Goal: Task Accomplishment & Management: Use online tool/utility

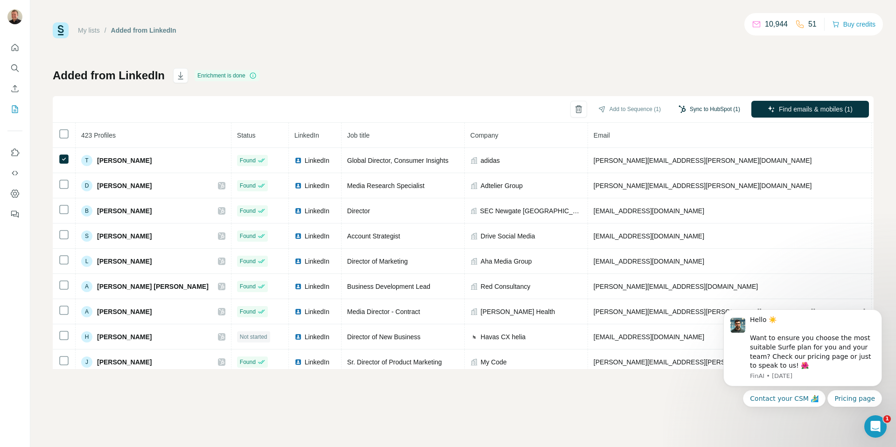
click at [711, 103] on button "Sync to HubSpot (1)" at bounding box center [709, 109] width 75 height 14
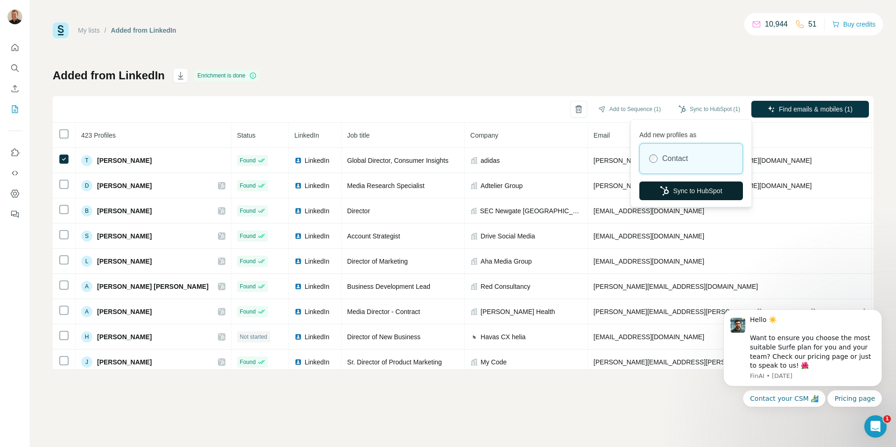
click at [686, 190] on button "Sync to HubSpot" at bounding box center [691, 191] width 104 height 19
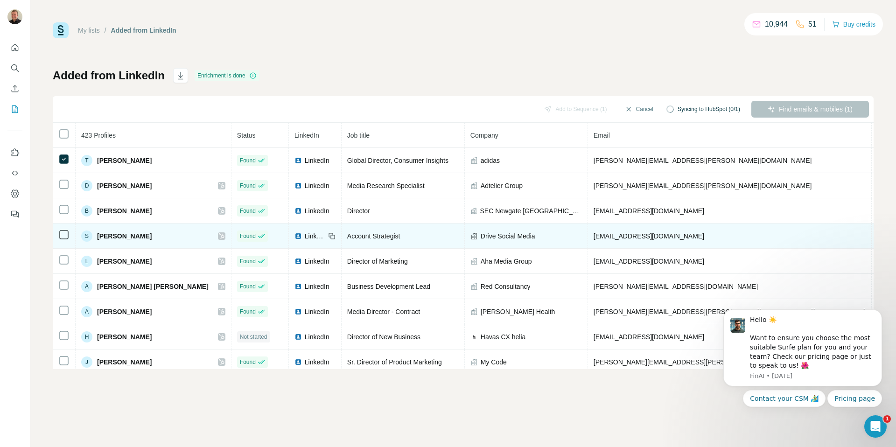
drag, startPoint x: 686, startPoint y: 190, endPoint x: 334, endPoint y: 224, distance: 354.5
click at [872, 190] on td "[PHONE_NUMBER]" at bounding box center [907, 185] width 70 height 25
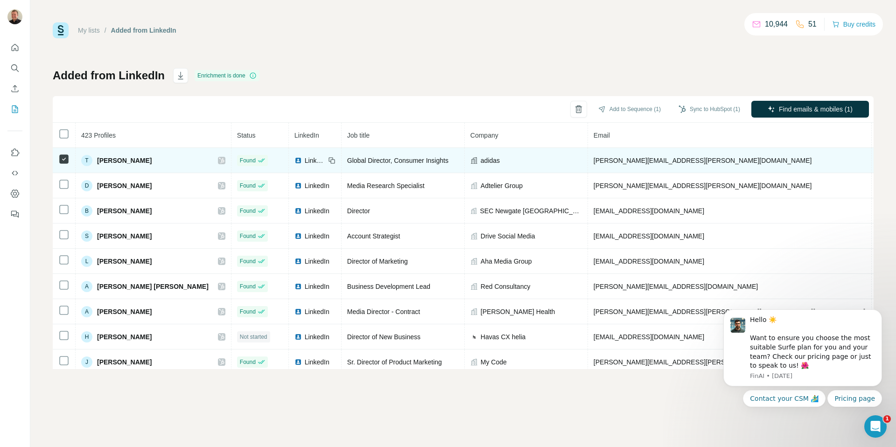
click at [219, 159] on icon at bounding box center [222, 160] width 6 height 7
click at [0, 0] on div "My lists / Added from LinkedIn 10,944 51 Buy credits Added from LinkedIn Enrich…" at bounding box center [448, 223] width 896 height 447
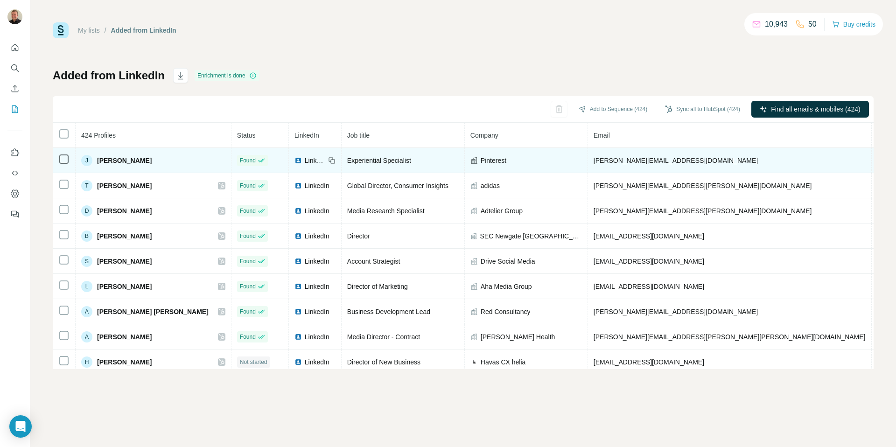
click at [63, 154] on icon at bounding box center [63, 159] width 11 height 11
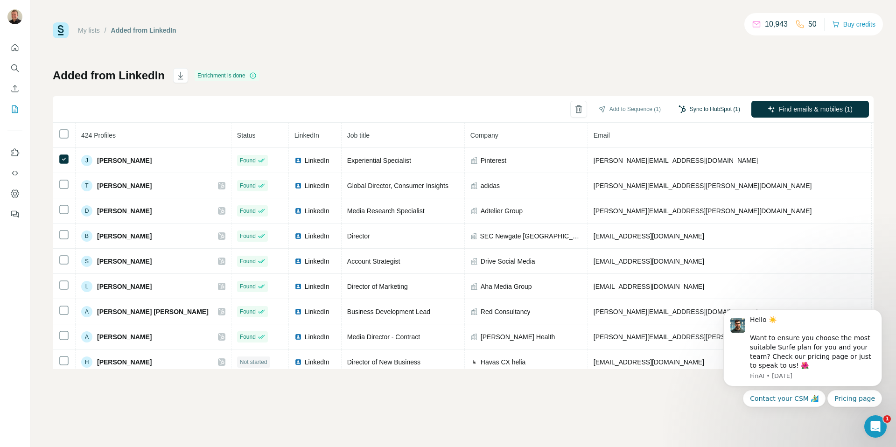
click at [712, 109] on button "Sync to HubSpot (1)" at bounding box center [709, 109] width 75 height 14
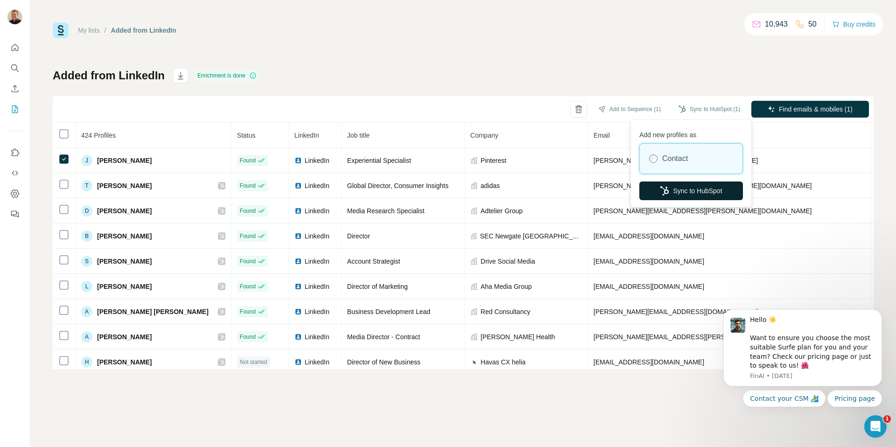
click at [684, 191] on button "Sync to HubSpot" at bounding box center [691, 191] width 104 height 19
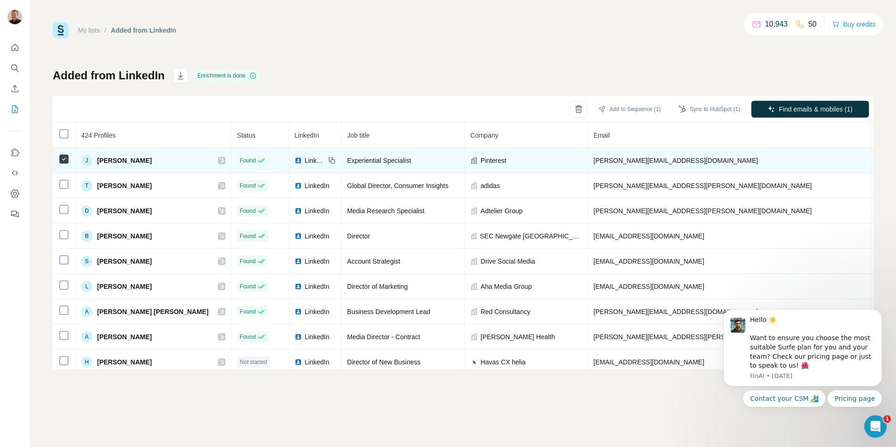
click at [219, 157] on icon at bounding box center [222, 160] width 6 height 7
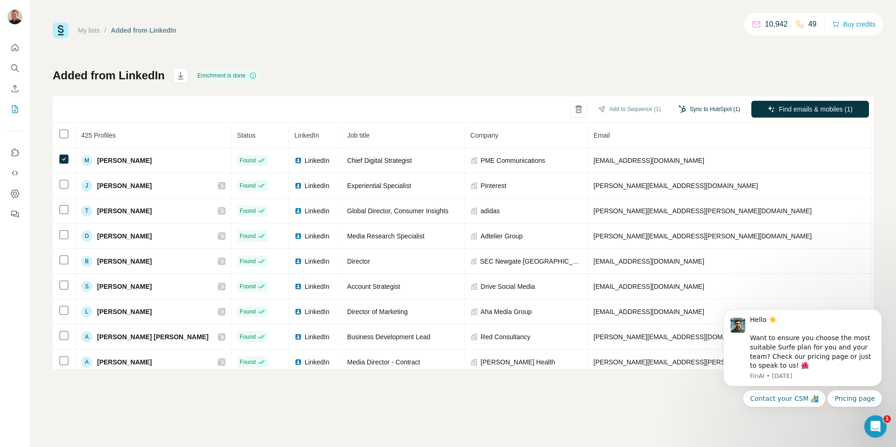
click at [711, 104] on button "Sync to HubSpot (1)" at bounding box center [709, 109] width 75 height 14
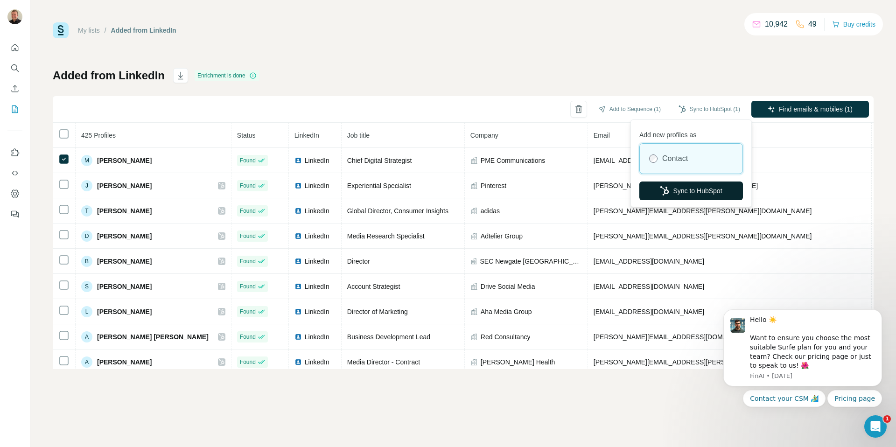
click at [688, 184] on button "Sync to HubSpot" at bounding box center [691, 191] width 104 height 19
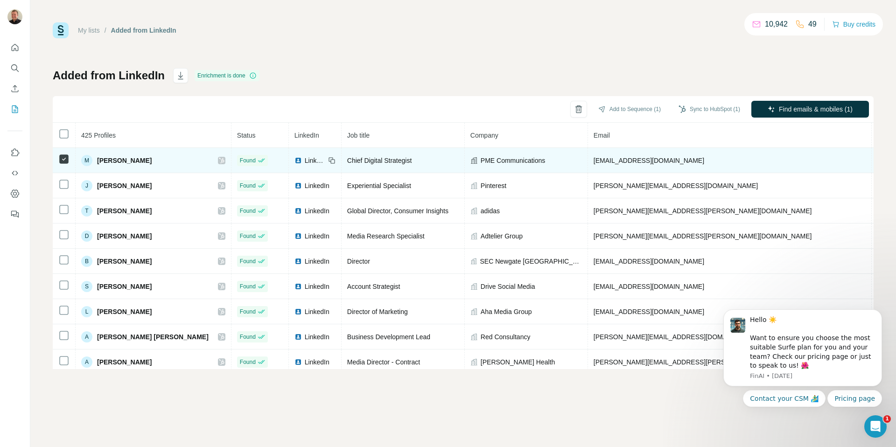
click at [218, 161] on div at bounding box center [221, 160] width 7 height 7
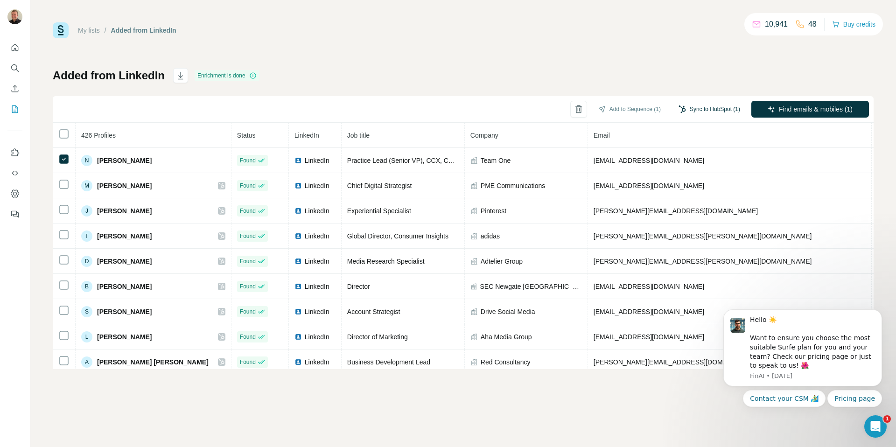
click at [727, 112] on button "Sync to HubSpot (1)" at bounding box center [709, 109] width 75 height 14
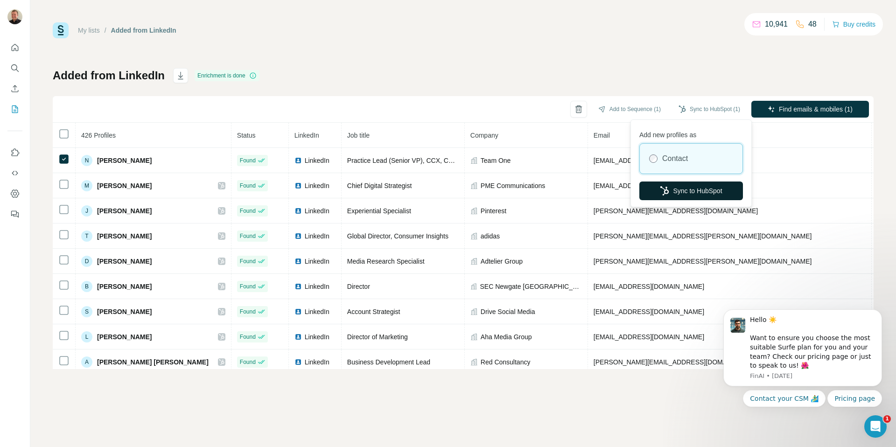
click at [693, 187] on button "Sync to HubSpot" at bounding box center [691, 191] width 104 height 19
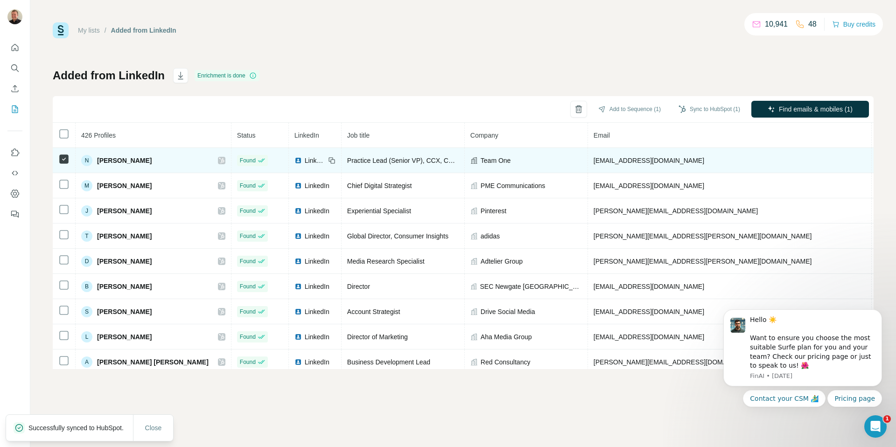
click at [219, 161] on icon at bounding box center [222, 160] width 6 height 7
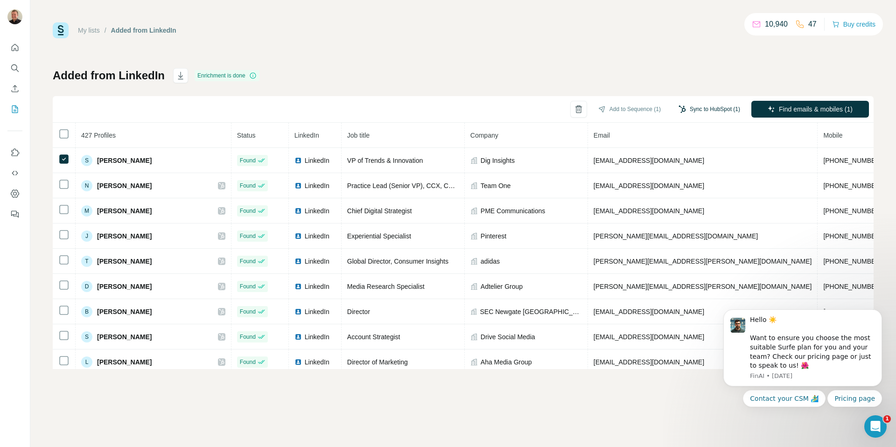
click at [719, 102] on button "Sync to HubSpot (1)" at bounding box center [709, 109] width 75 height 14
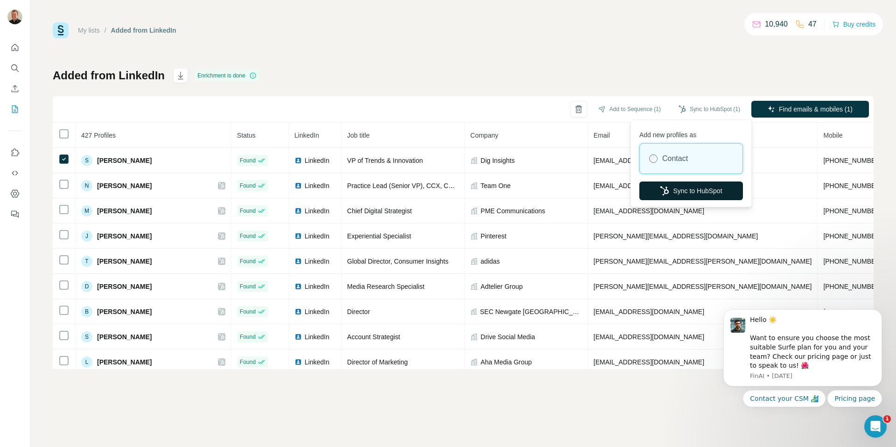
click at [662, 194] on icon "button" at bounding box center [664, 190] width 8 height 9
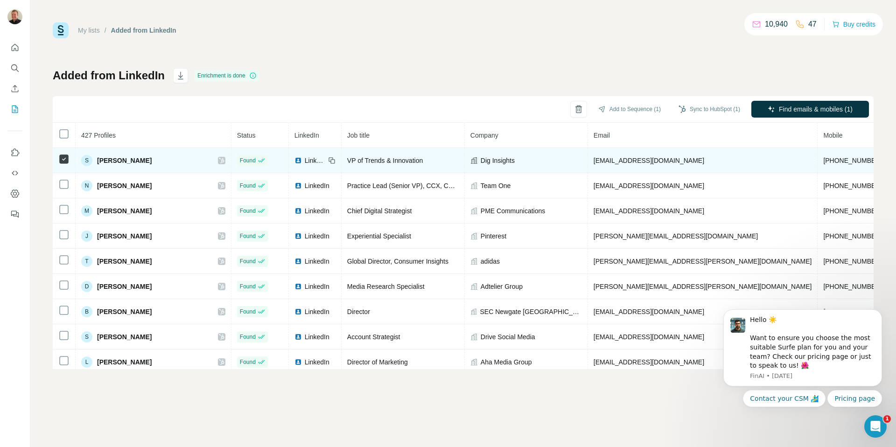
click at [219, 162] on icon at bounding box center [221, 161] width 5 height 6
